Goal: Browse casually

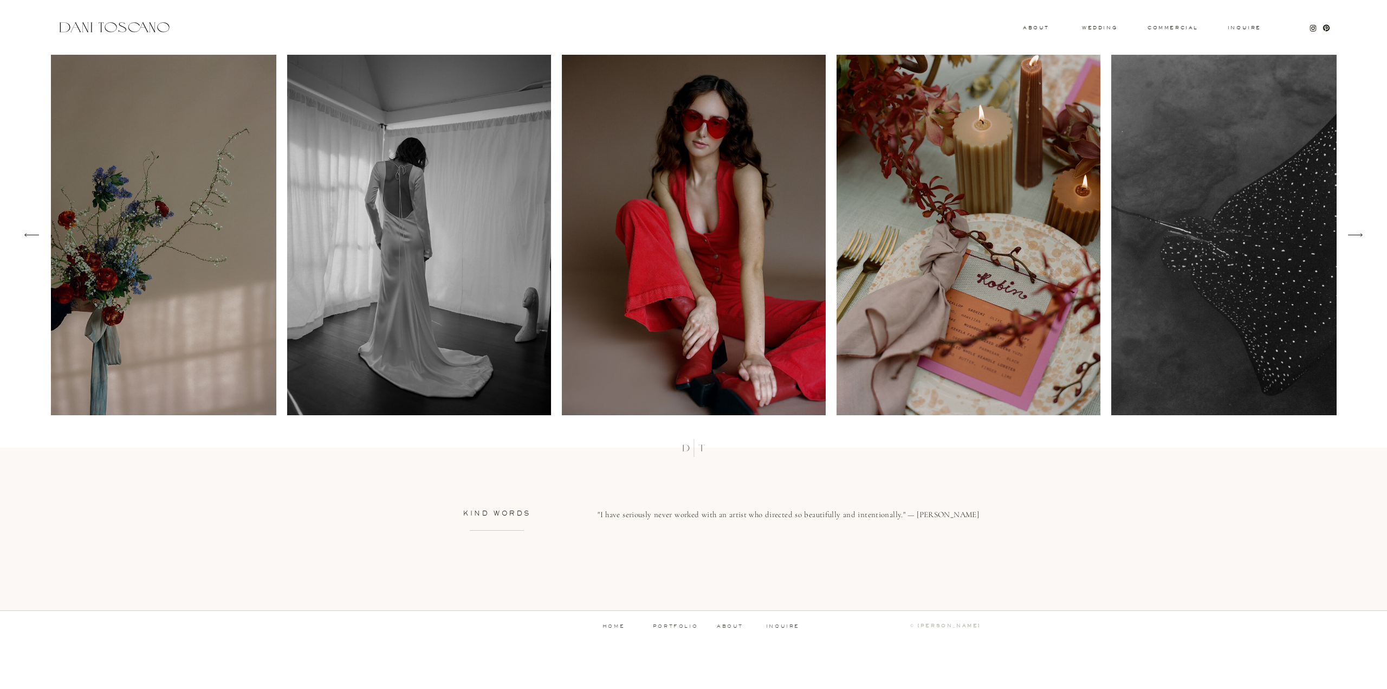
click at [985, 299] on img at bounding box center [969, 235] width 264 height 360
click at [989, 236] on img at bounding box center [969, 235] width 264 height 360
click at [934, 263] on img at bounding box center [969, 235] width 264 height 360
click at [1349, 231] on icon at bounding box center [1355, 234] width 21 height 19
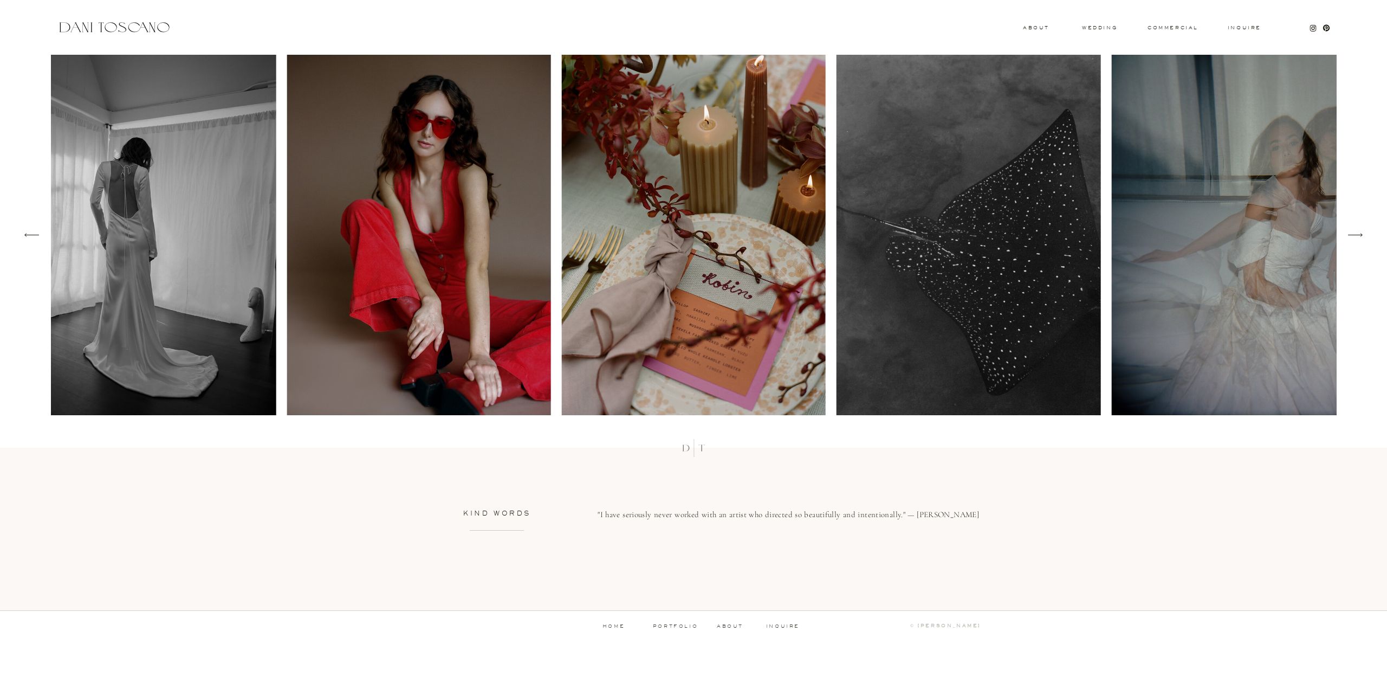
click at [777, 246] on img at bounding box center [694, 235] width 264 height 360
click at [777, 244] on img at bounding box center [694, 235] width 264 height 360
click at [725, 234] on img at bounding box center [694, 235] width 264 height 360
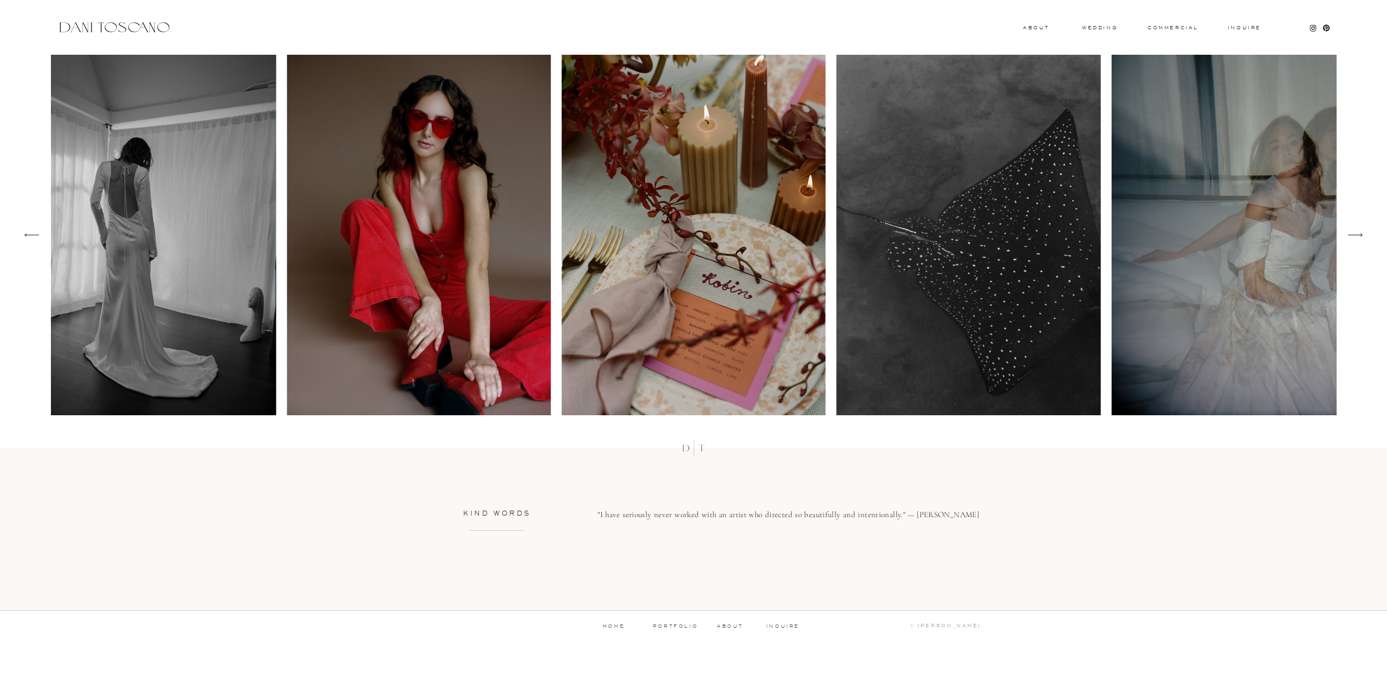
click at [725, 234] on img at bounding box center [694, 235] width 264 height 360
click at [1355, 235] on icon at bounding box center [1355, 234] width 21 height 19
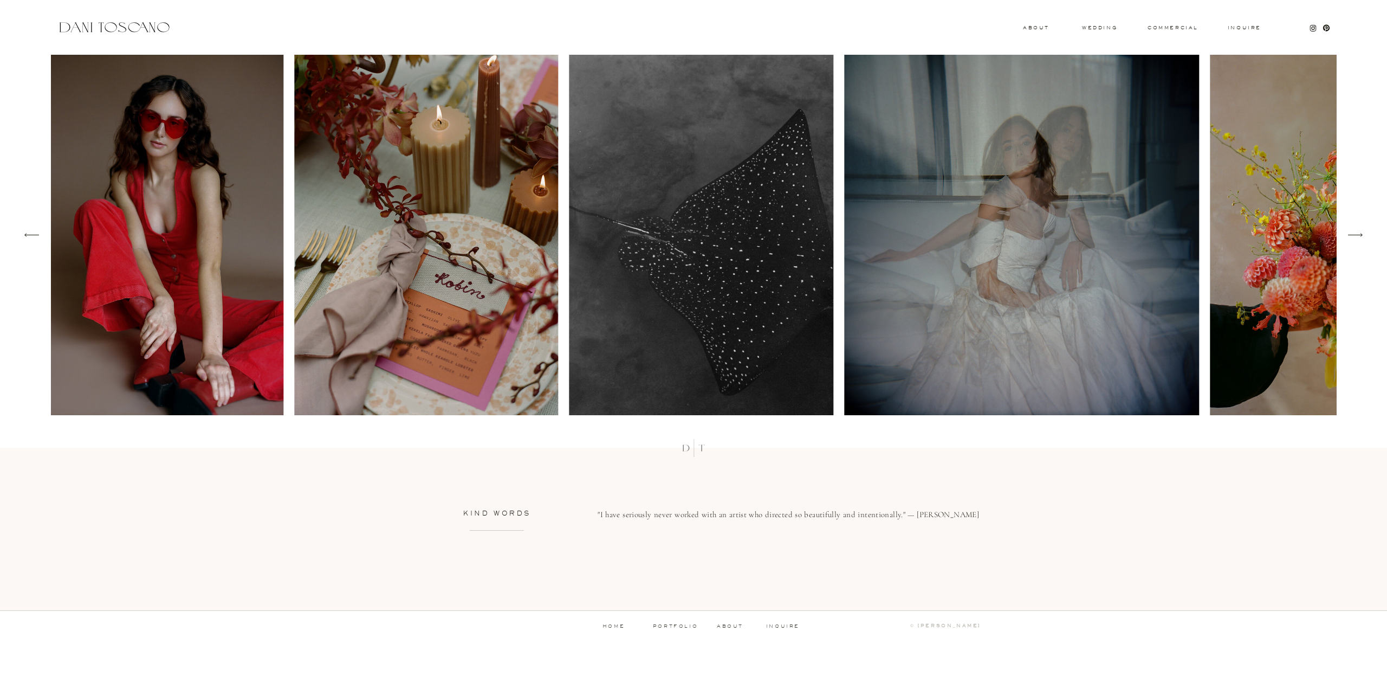
click at [1355, 235] on icon at bounding box center [1355, 234] width 21 height 19
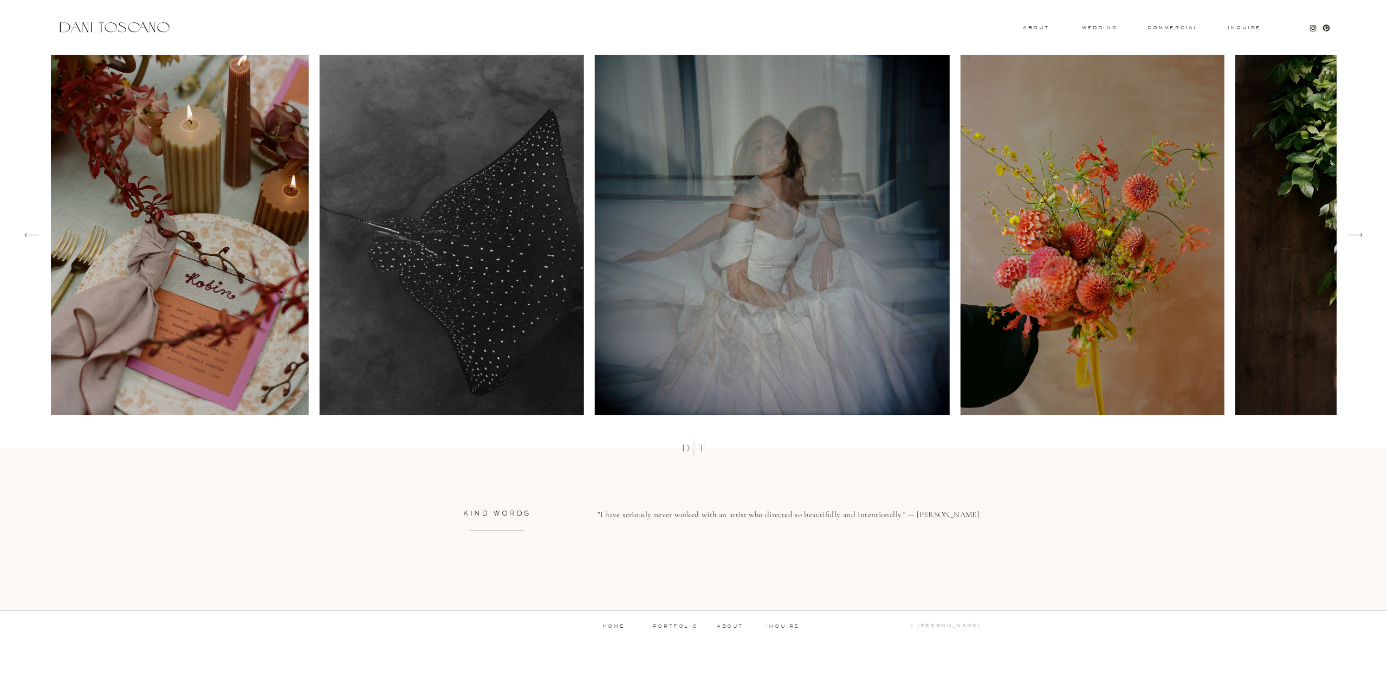
click at [1355, 235] on icon at bounding box center [1355, 234] width 21 height 19
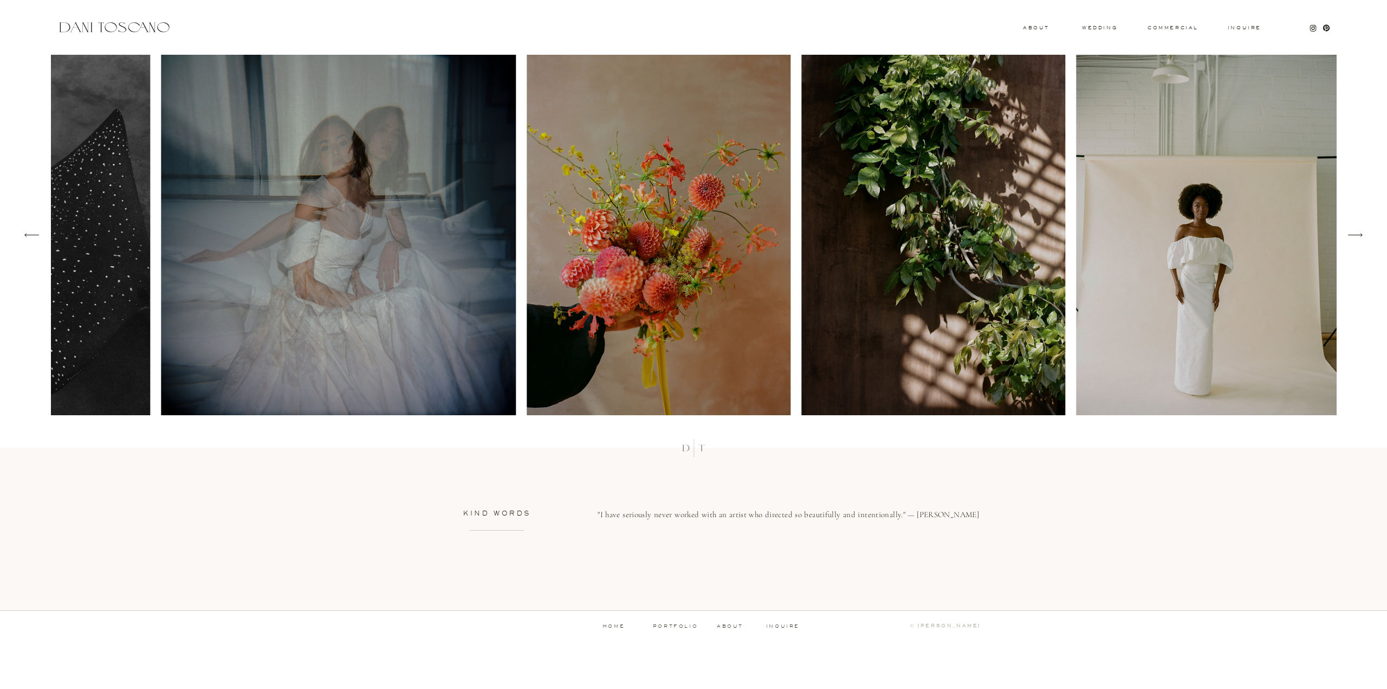
click at [1355, 235] on icon at bounding box center [1355, 234] width 21 height 19
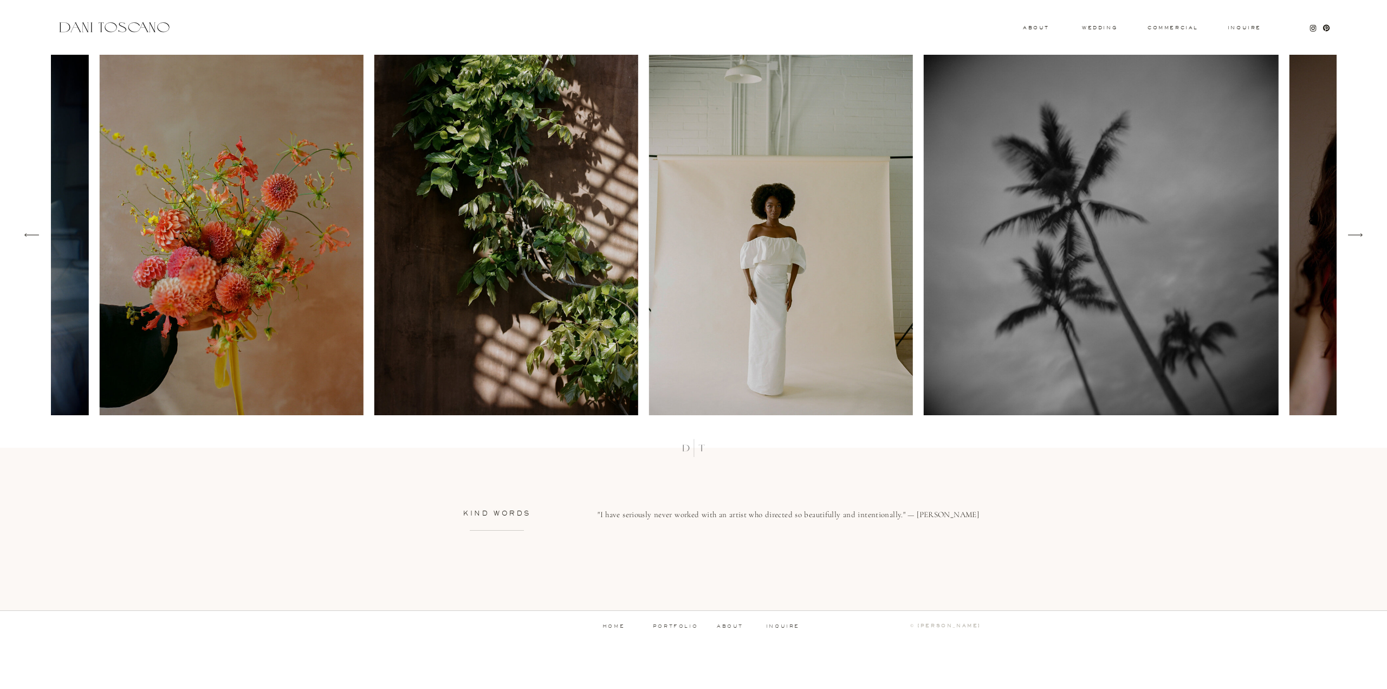
click at [1355, 235] on icon at bounding box center [1355, 234] width 21 height 19
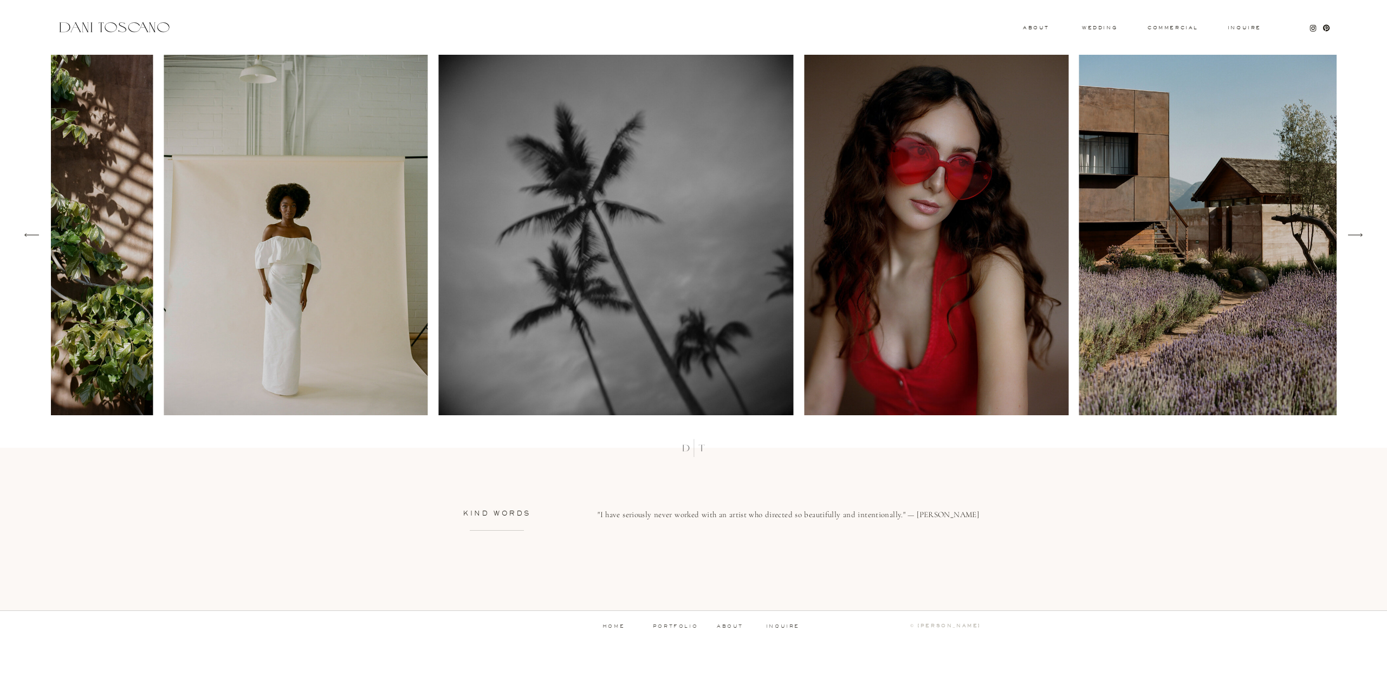
click at [1355, 235] on icon at bounding box center [1355, 234] width 21 height 19
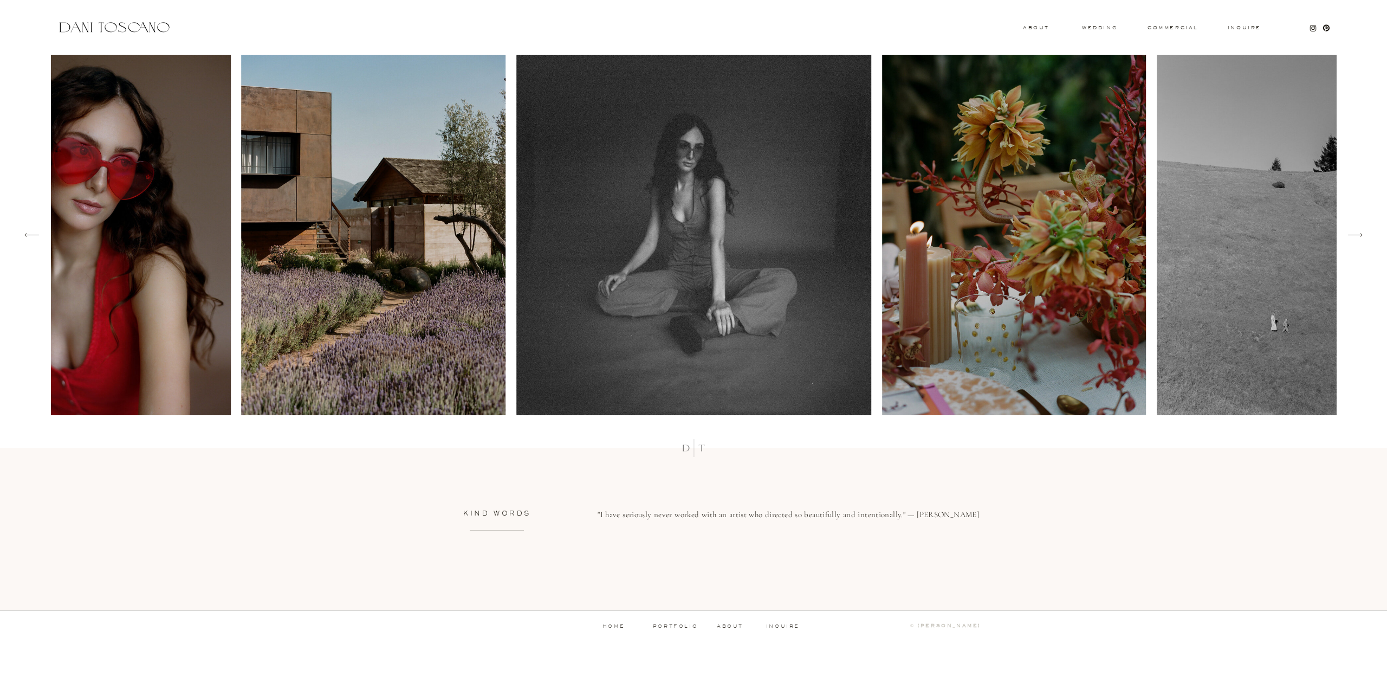
click at [27, 241] on icon at bounding box center [31, 234] width 21 height 19
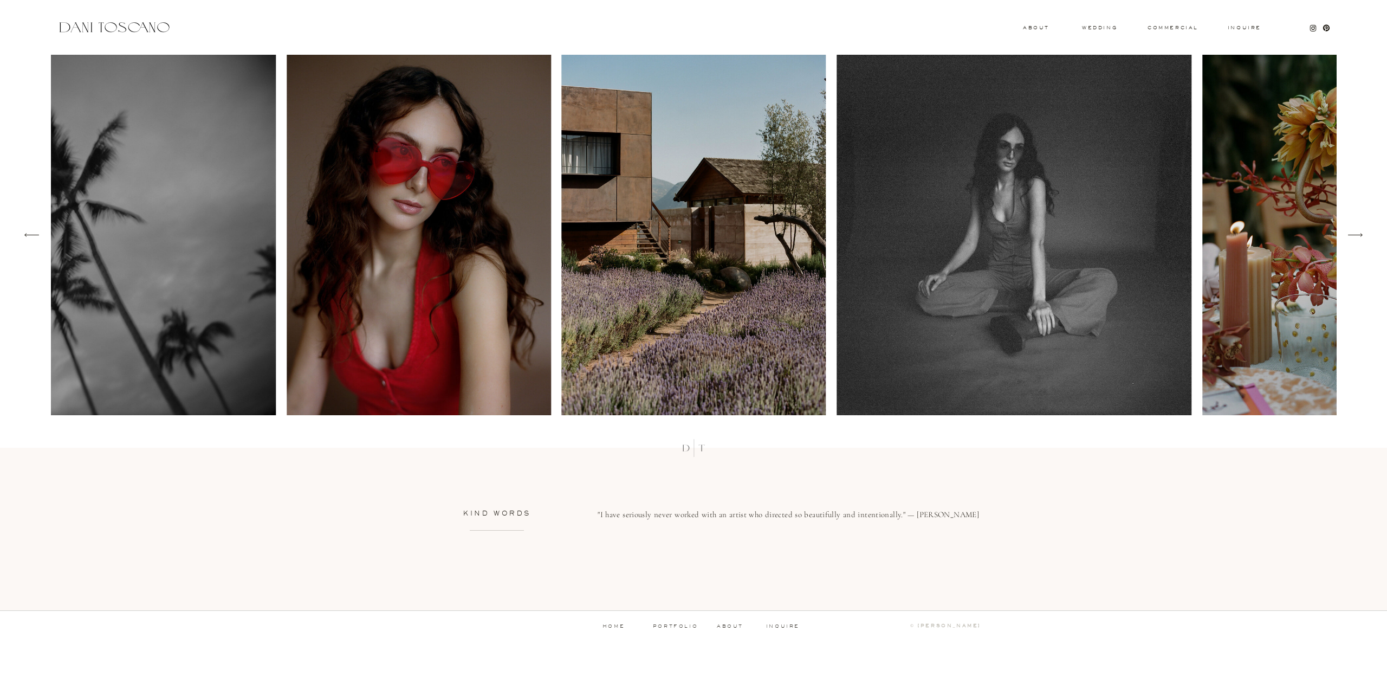
click at [27, 241] on icon at bounding box center [31, 234] width 21 height 19
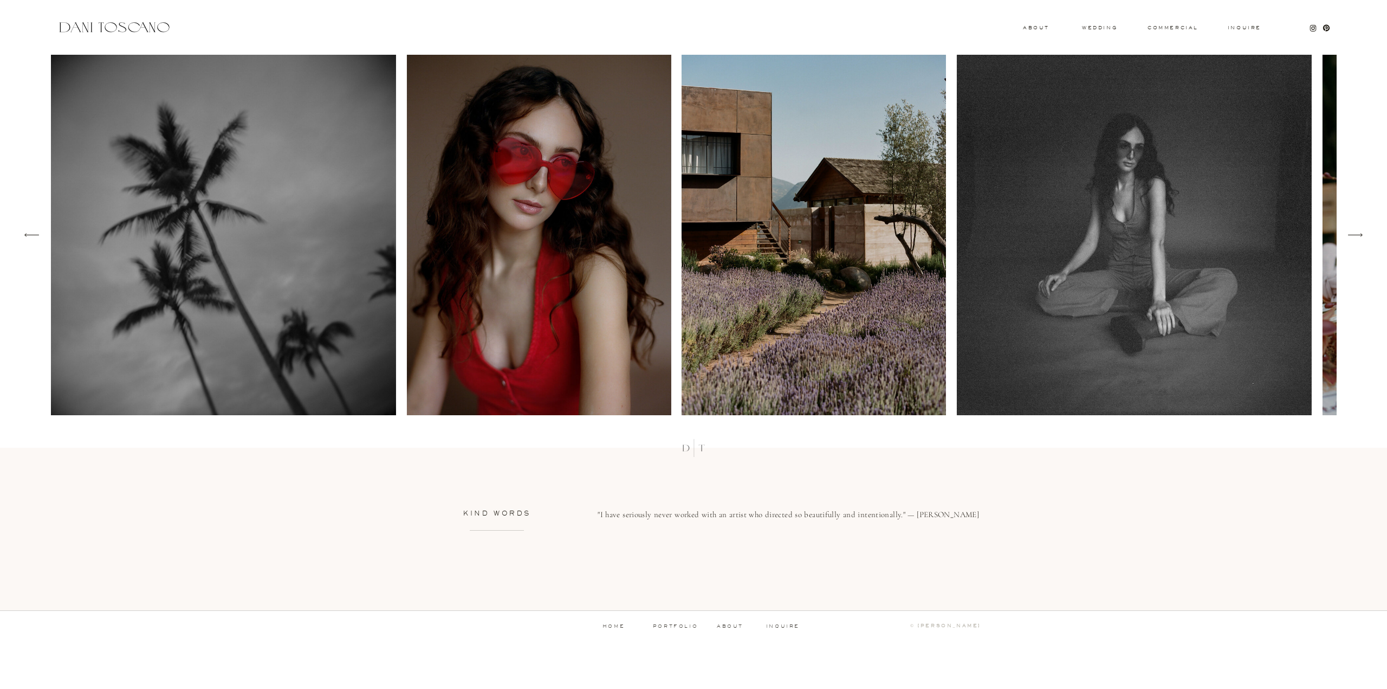
click at [27, 241] on icon at bounding box center [31, 234] width 21 height 19
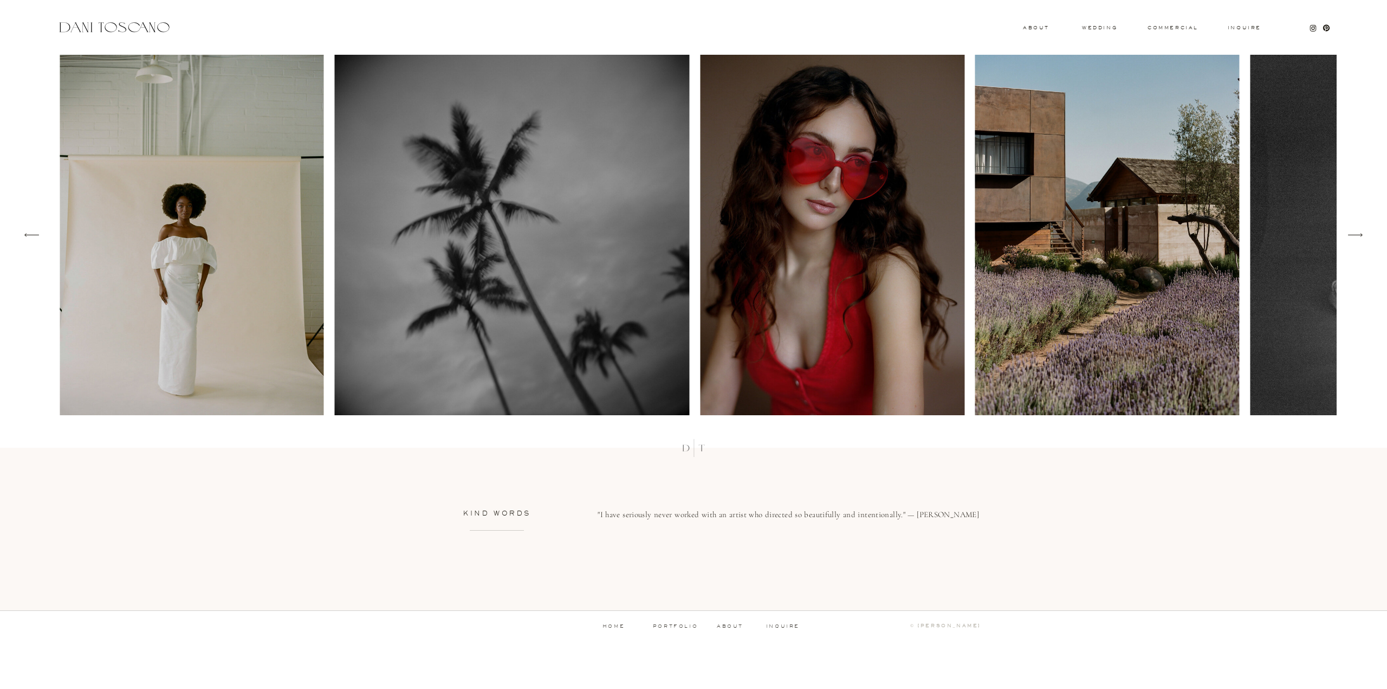
click at [27, 241] on icon at bounding box center [31, 234] width 21 height 19
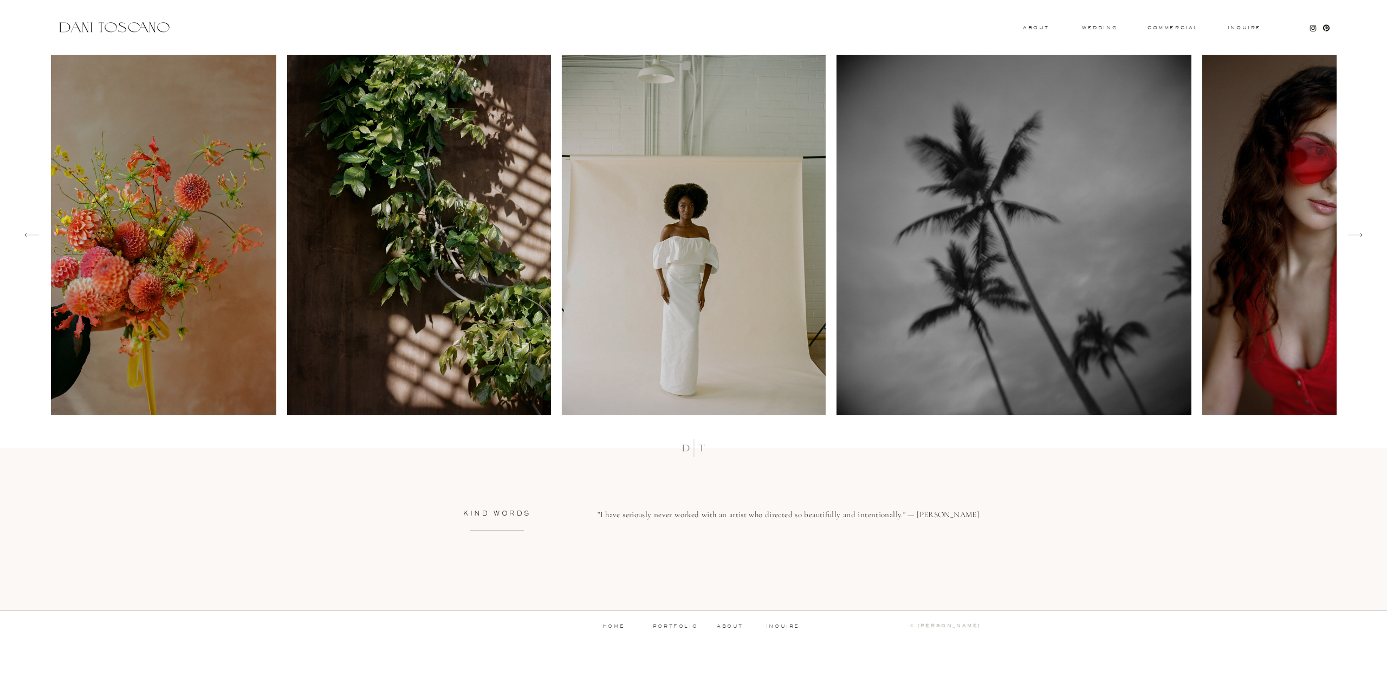
click at [23, 237] on icon at bounding box center [31, 234] width 21 height 19
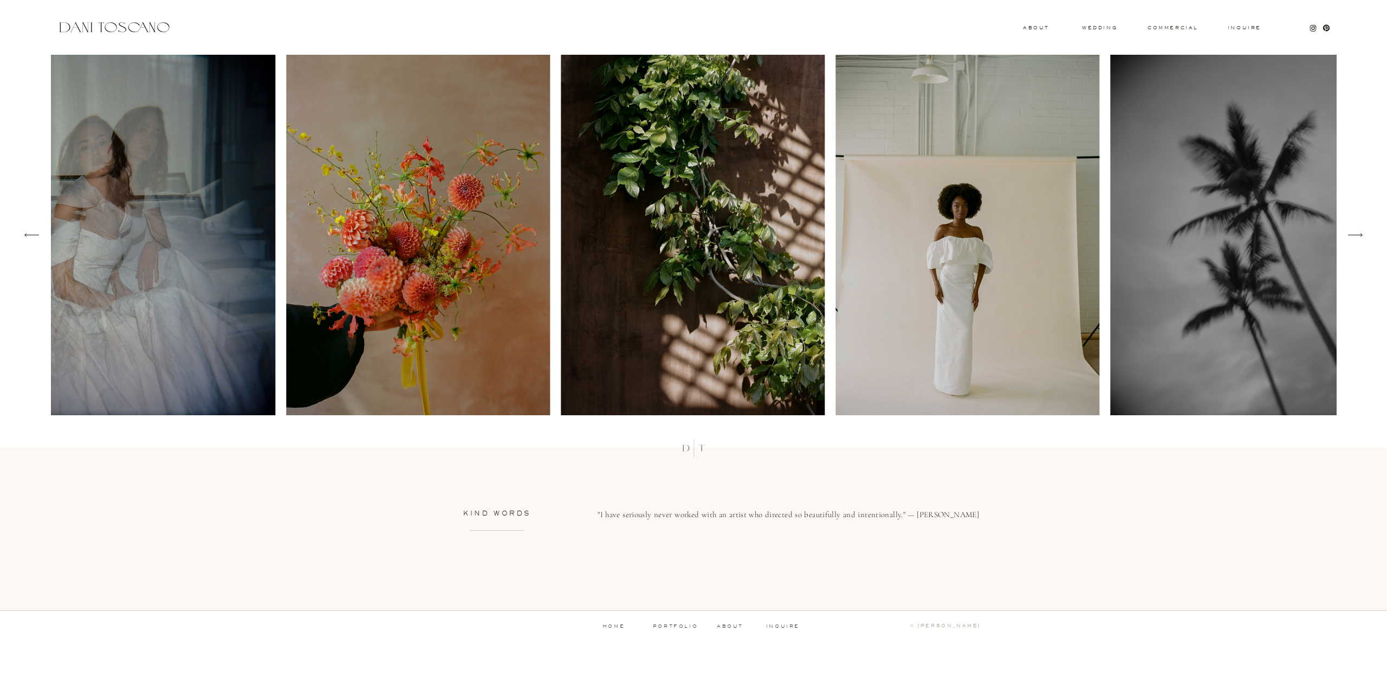
click at [23, 237] on icon at bounding box center [31, 234] width 21 height 19
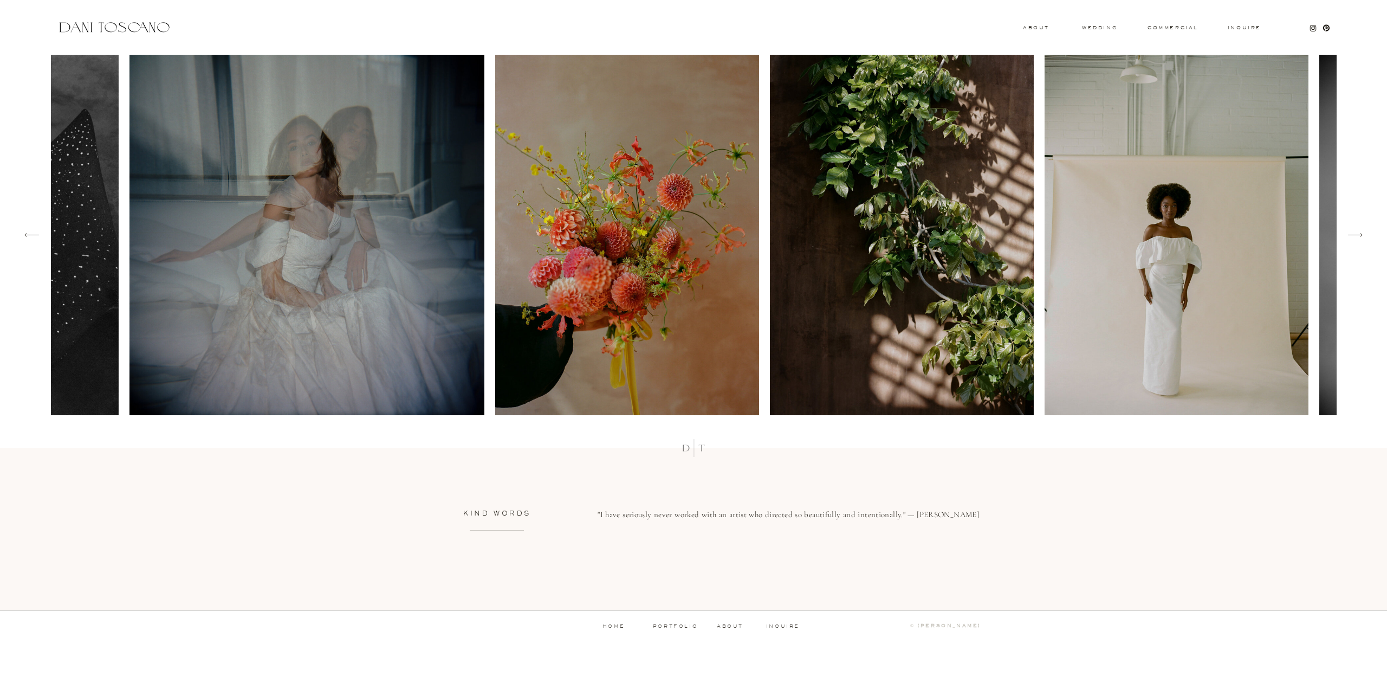
click at [23, 237] on icon at bounding box center [31, 234] width 21 height 19
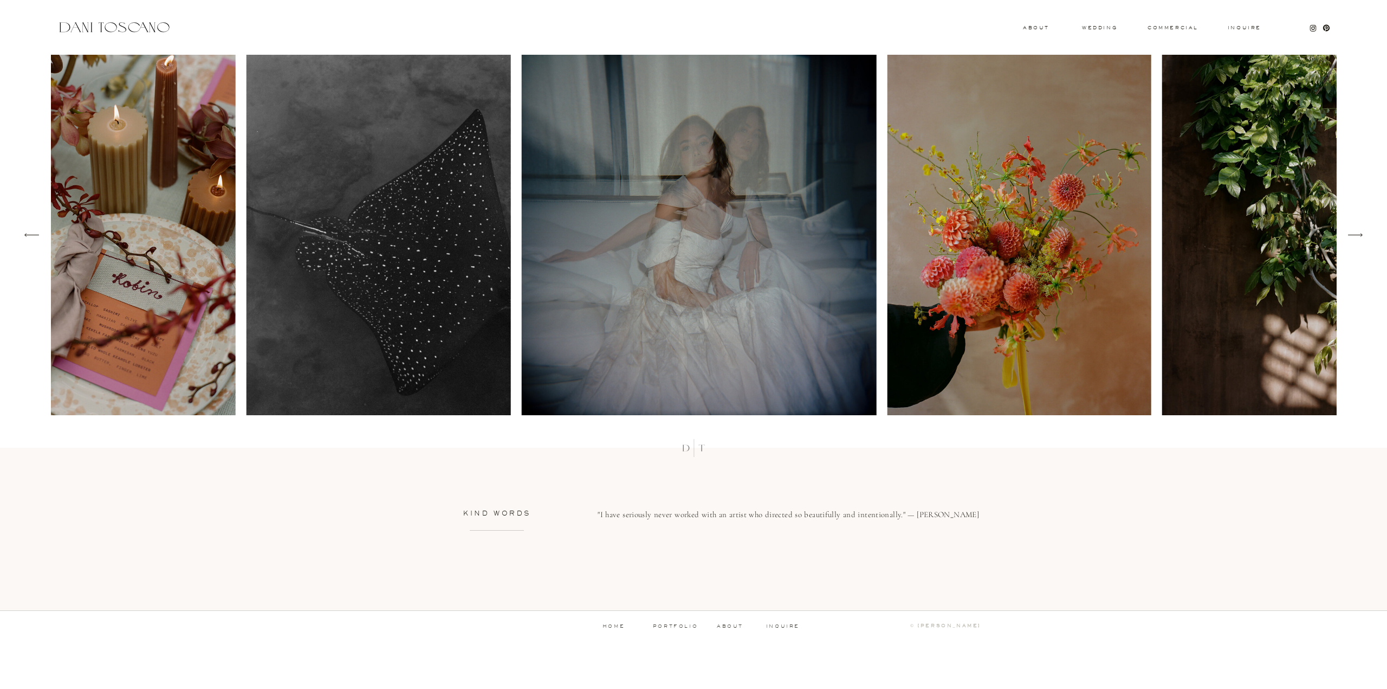
click at [23, 237] on icon at bounding box center [31, 234] width 21 height 19
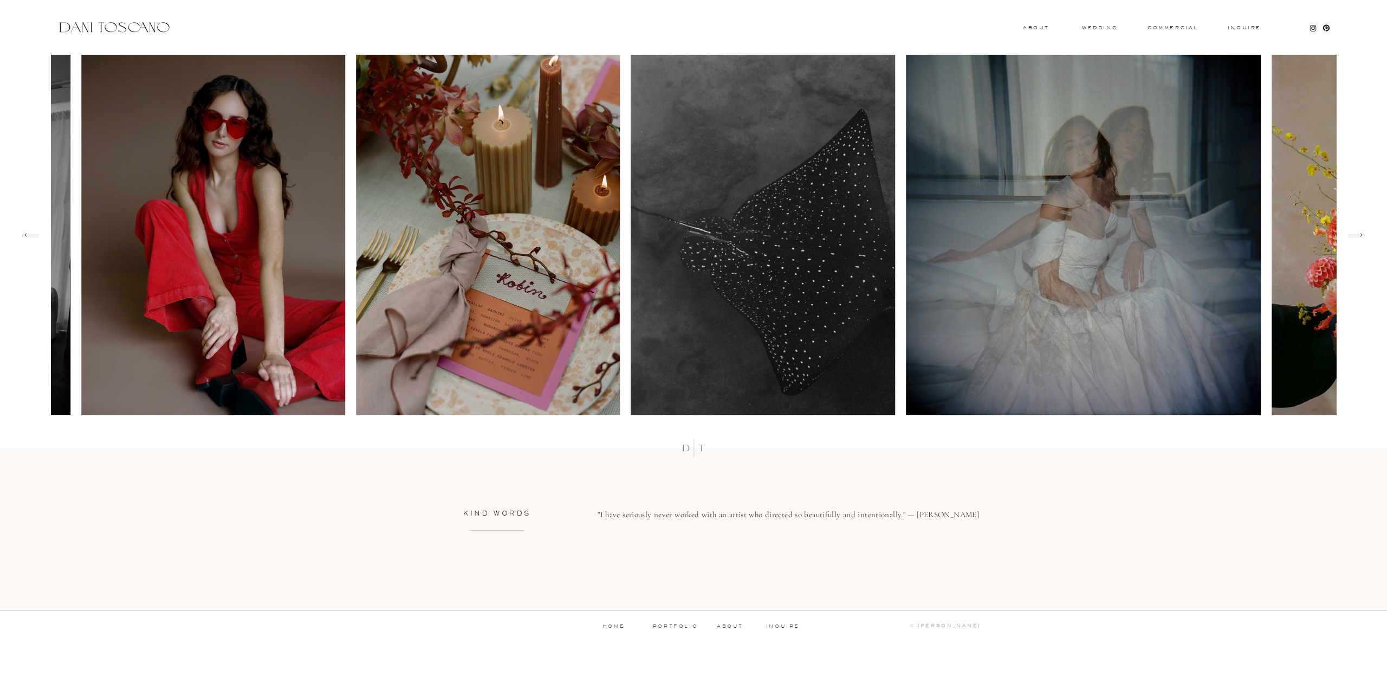
click at [23, 236] on icon at bounding box center [31, 234] width 21 height 19
